Goal: Task Accomplishment & Management: Complete application form

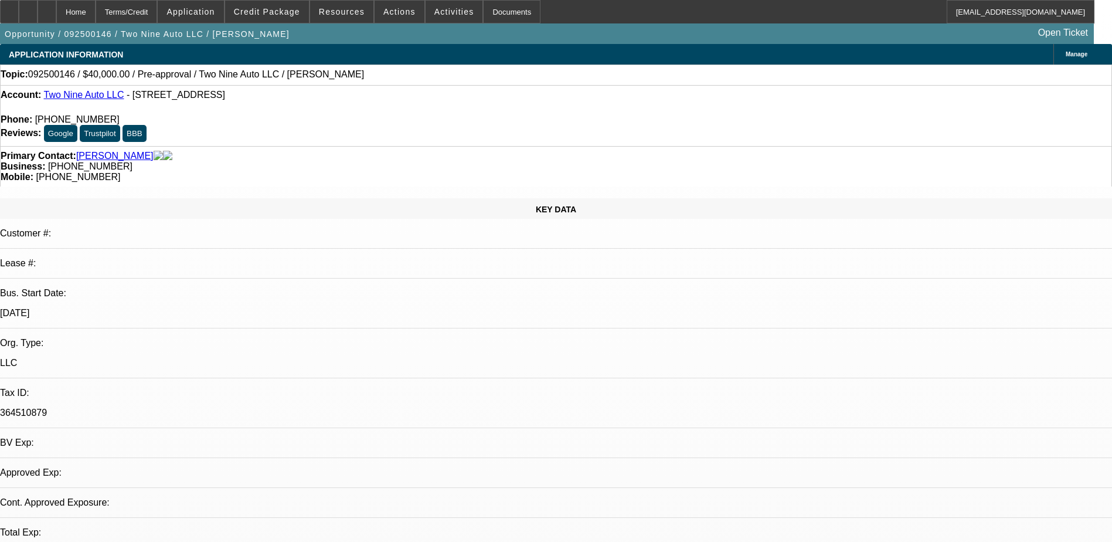
select select "0"
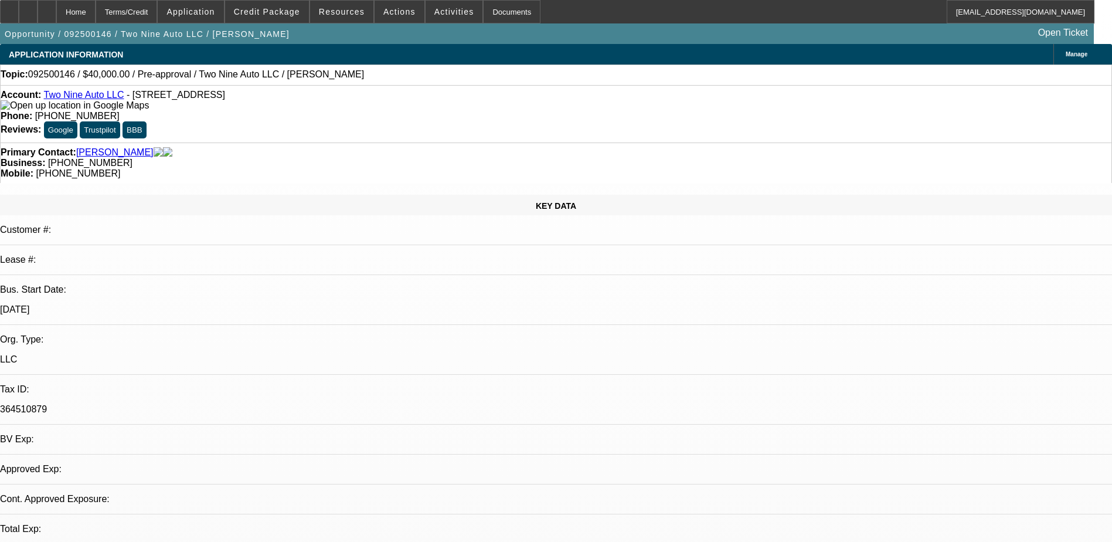
select select "2"
select select "0.1"
select select "1"
select select "2"
select select "4"
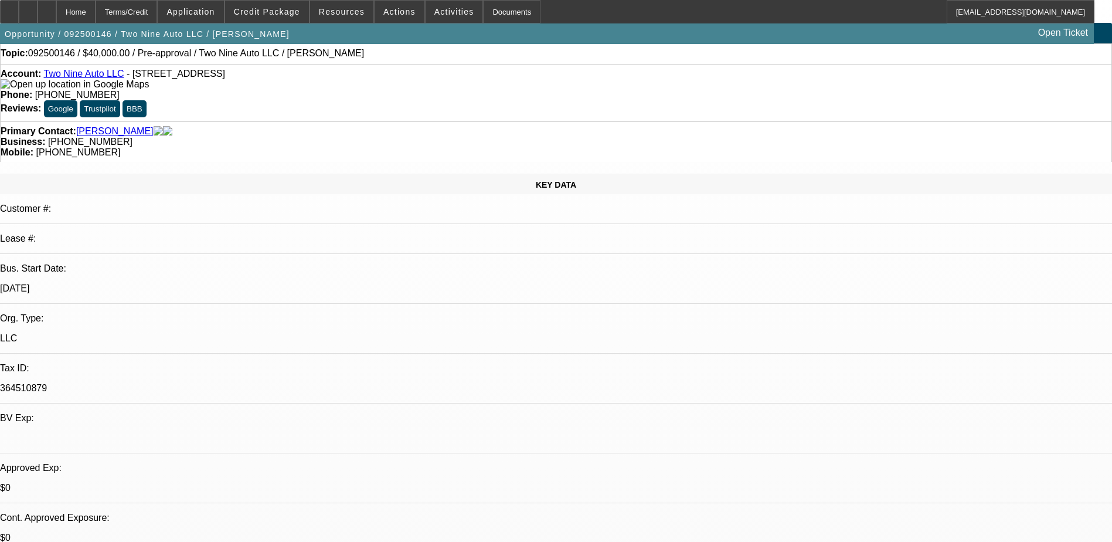
scroll to position [59, 0]
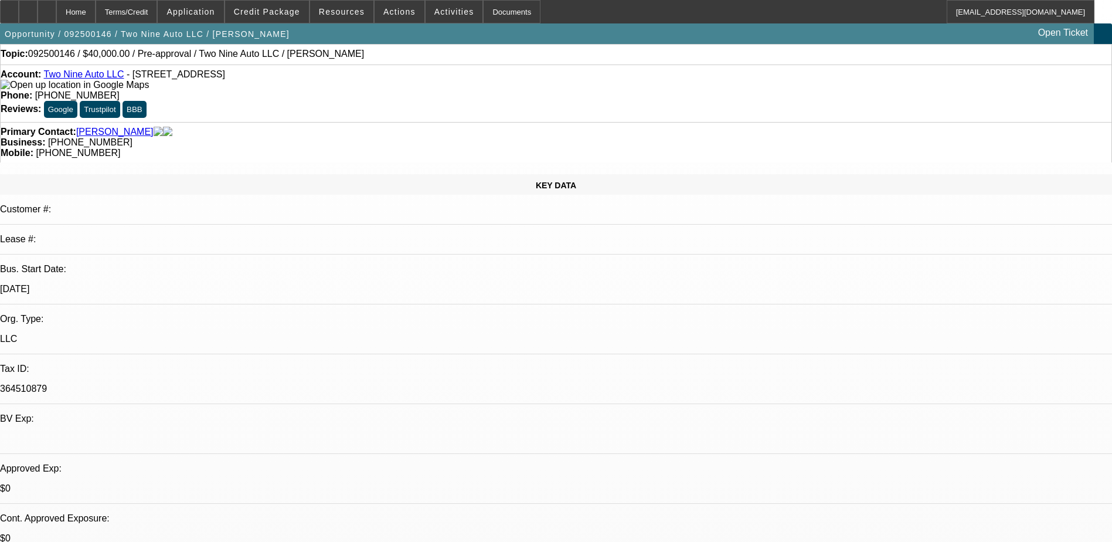
scroll to position [0, 0]
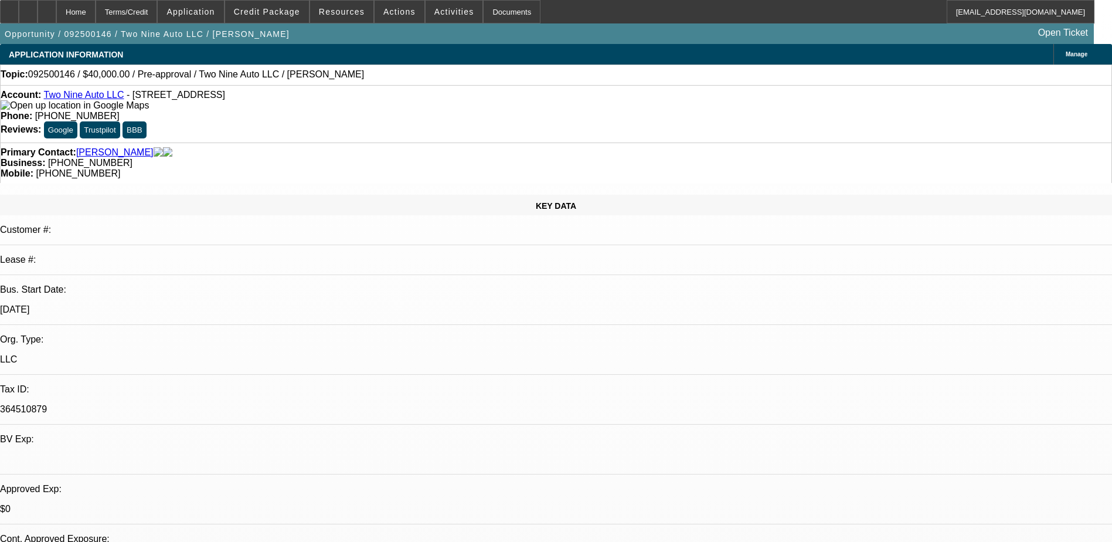
click at [132, 158] on span "[PHONE_NUMBER]" at bounding box center [90, 163] width 84 height 10
drag, startPoint x: 418, startPoint y: 130, endPoint x: 471, endPoint y: 130, distance: 52.8
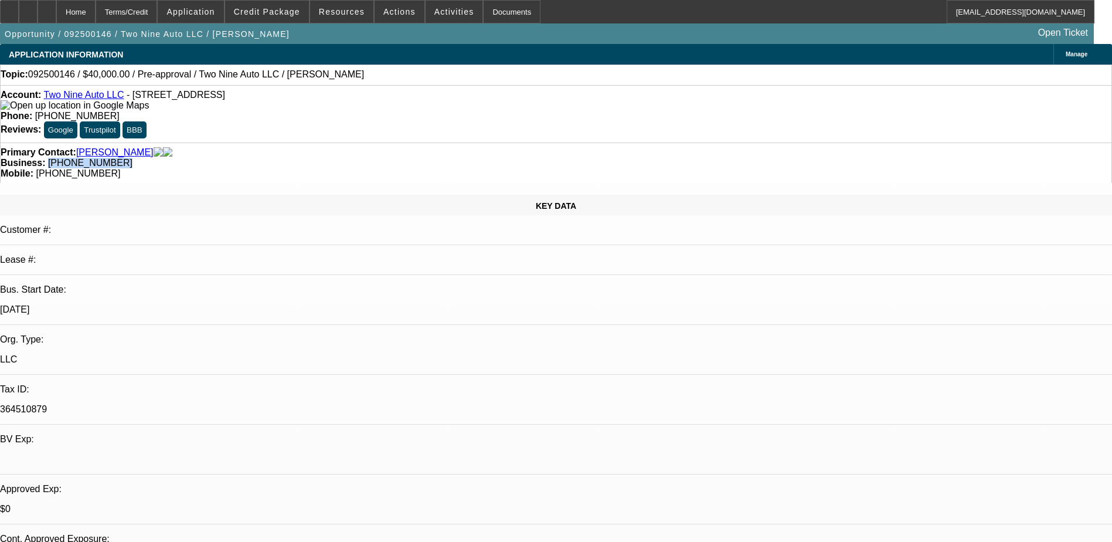
click at [471, 158] on div "Business: [PHONE_NUMBER]" at bounding box center [556, 163] width 1111 height 11
copy span "[PHONE_NUMBER]"
click at [100, 147] on link "[PERSON_NAME]" at bounding box center [114, 152] width 77 height 11
